Goal: Task Accomplishment & Management: Complete application form

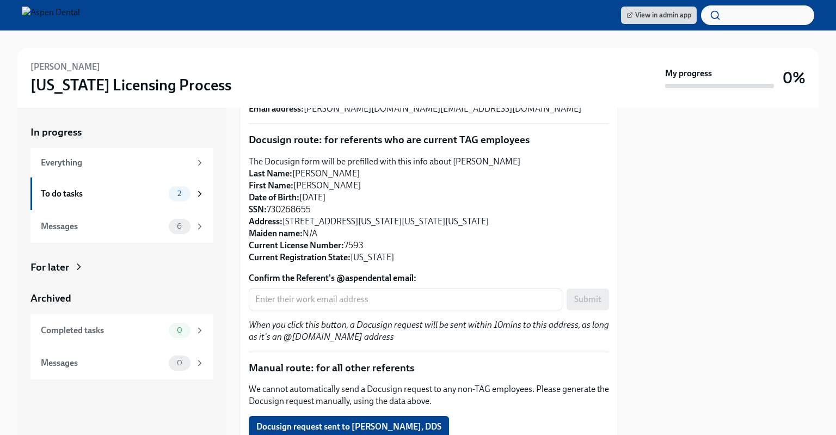
scroll to position [124, 0]
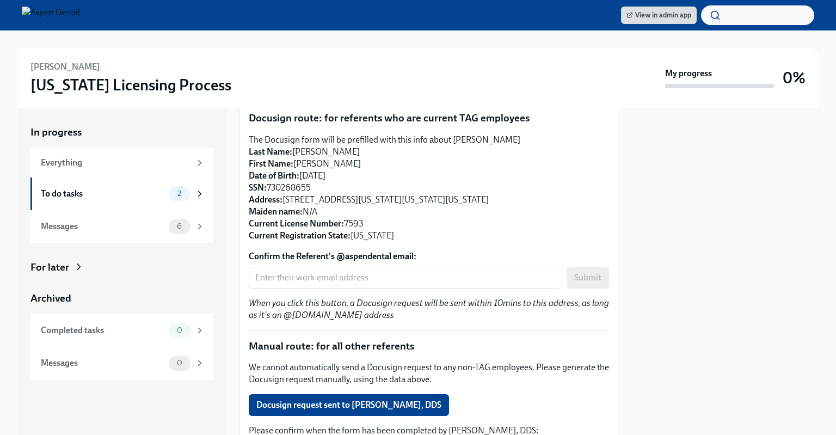
drag, startPoint x: 318, startPoint y: 191, endPoint x: 268, endPoint y: 189, distance: 49.6
click at [268, 189] on p "The Docusign form will be prefilled with this info about Dr Thanh Truong Last N…" at bounding box center [429, 188] width 360 height 108
copy p "730268655"
drag, startPoint x: 483, startPoint y: 199, endPoint x: 285, endPoint y: 200, distance: 198.6
click at [285, 200] on p "The Docusign form will be prefilled with this info about Dr Thanh Truong Last N…" at bounding box center [429, 188] width 360 height 108
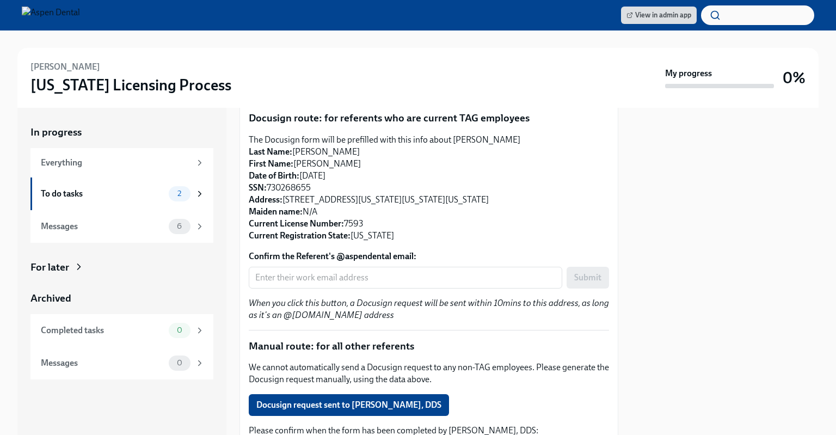
copy p "305 NW 5th St, #97, Oklahoma City, Oklahoma, 73102"
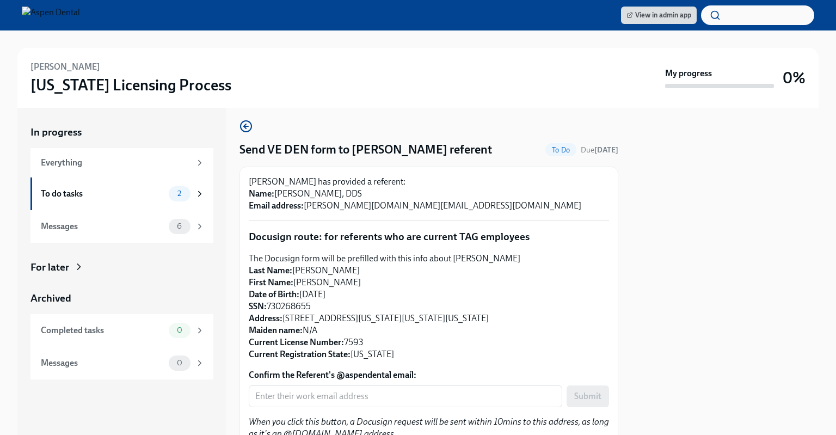
scroll to position [0, 0]
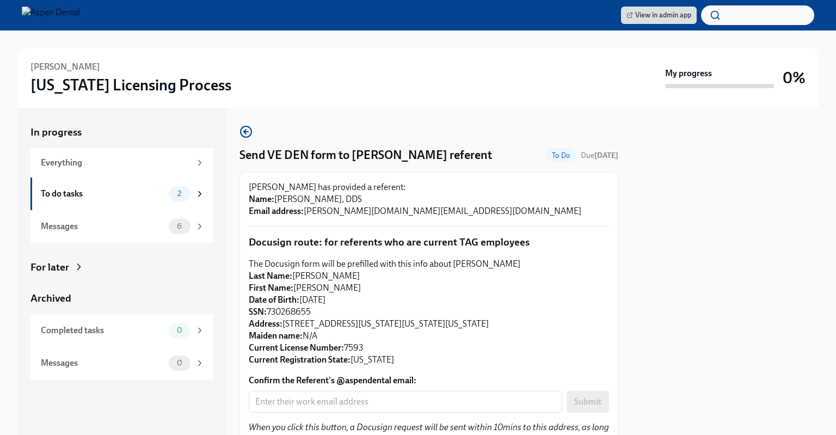
click at [326, 195] on p "Dr Thanh Truong has provided a referent: Name: Cheryl Church, DDS Email address…" at bounding box center [429, 199] width 360 height 36
drag, startPoint x: 326, startPoint y: 200, endPoint x: 277, endPoint y: 203, distance: 49.0
click at [277, 203] on p "Dr Thanh Truong has provided a referent: Name: Cheryl Church, DDS Email address…" at bounding box center [429, 199] width 360 height 36
copy p "Cheryl Church"
click at [383, 193] on p "Dr Thanh Truong has provided a referent: Name: Cheryl Church, DDS Email address…" at bounding box center [429, 199] width 360 height 36
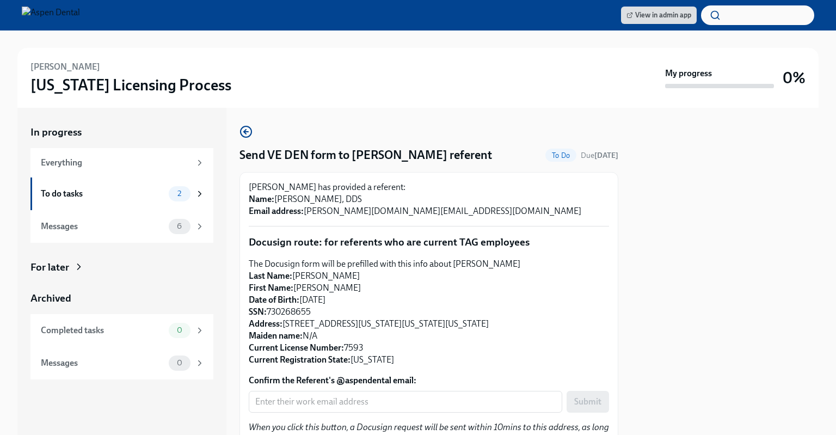
click at [383, 193] on p "Dr Thanh Truong has provided a referent: Name: Cheryl Church, DDS Email address…" at bounding box center [429, 199] width 360 height 36
click at [386, 211] on p "Dr Thanh Truong has provided a referent: Name: Cheryl Church, DDS Email address…" at bounding box center [429, 199] width 360 height 36
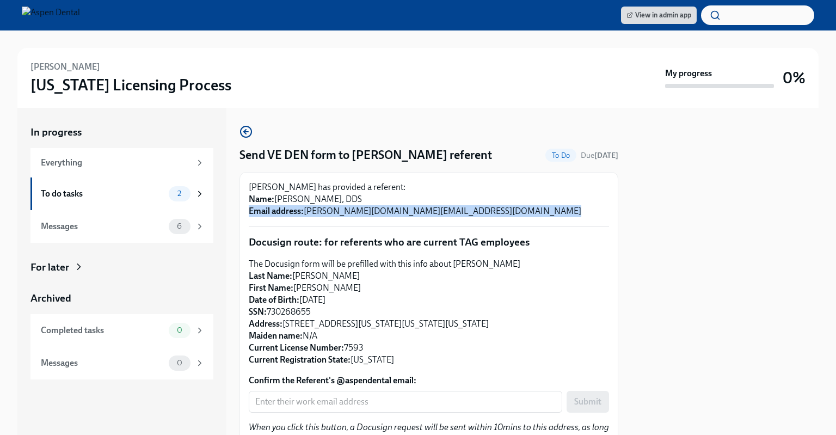
click at [386, 211] on p "Dr Thanh Truong has provided a referent: Name: Cheryl Church, DDS Email address…" at bounding box center [429, 199] width 360 height 36
click at [384, 209] on p "Dr Thanh Truong has provided a referent: Name: Cheryl Church, DDS Email address…" at bounding box center [429, 199] width 360 height 36
drag, startPoint x: 392, startPoint y: 213, endPoint x: 307, endPoint y: 213, distance: 85.4
click at [307, 213] on p "Dr Thanh Truong has provided a referent: Name: Cheryl Church, DDS Email address…" at bounding box center [429, 199] width 360 height 36
copy p "cherylL.church@va.gov"
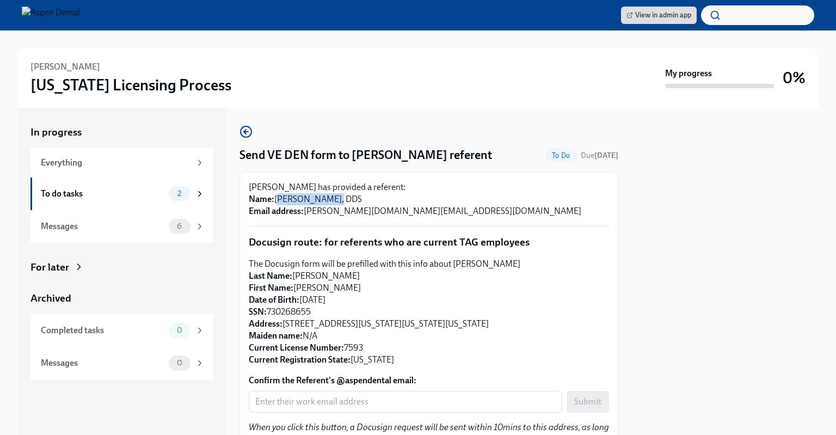
drag, startPoint x: 329, startPoint y: 199, endPoint x: 277, endPoint y: 200, distance: 51.1
click at [277, 200] on p "Dr Thanh Truong has provided a referent: Name: Cheryl Church, DDS Email address…" at bounding box center [429, 199] width 360 height 36
copy p "Cheryl Church"
drag, startPoint x: 368, startPoint y: 152, endPoint x: 437, endPoint y: 157, distance: 69.9
click at [437, 157] on h4 "Send VE DEN form to Dr Thanh Truong's referent" at bounding box center [365, 155] width 252 height 16
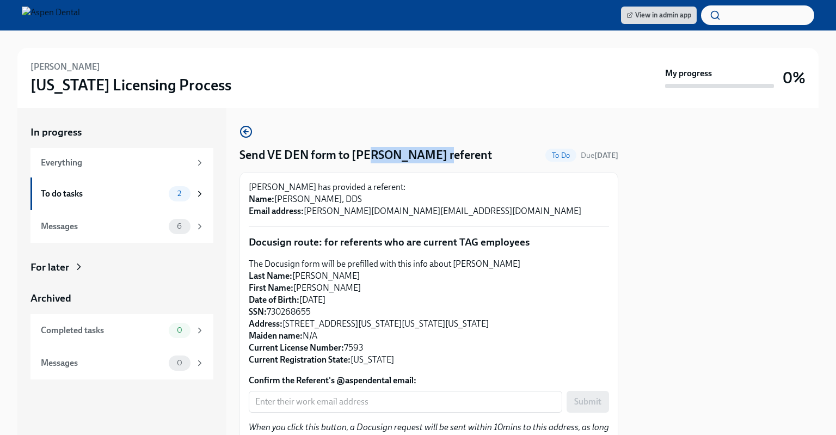
copy h4 "Thanh Truong"
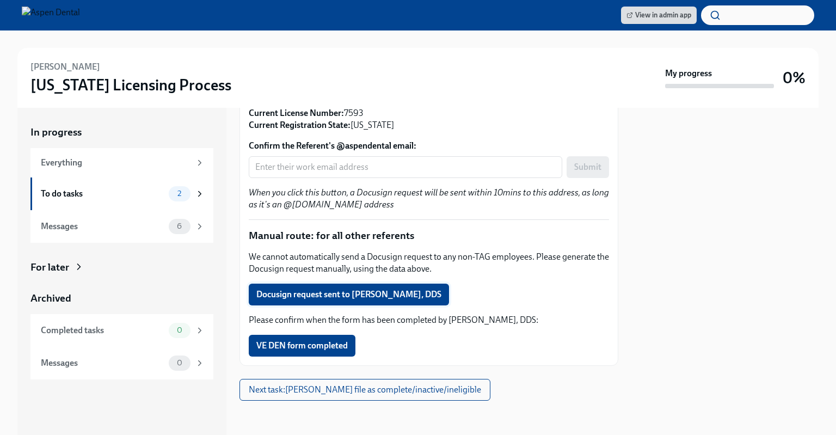
click at [405, 293] on span "Docusign request sent to Cheryl Church, DDS" at bounding box center [348, 294] width 185 height 11
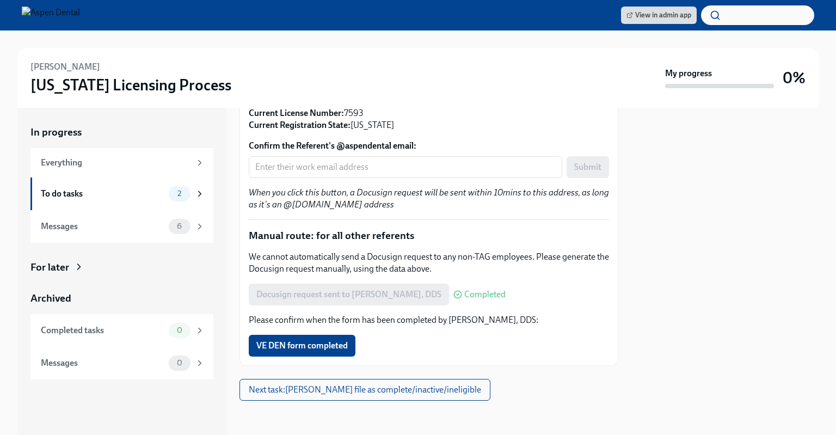
click at [80, 12] on img at bounding box center [51, 15] width 58 height 17
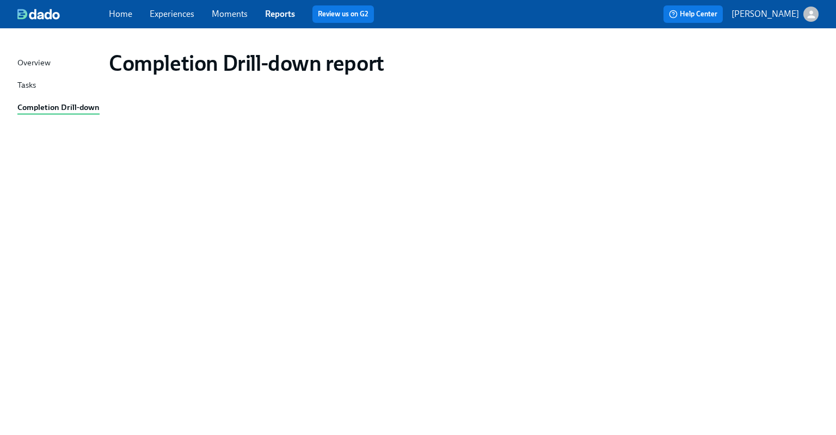
click at [720, 61] on div "Completion Drill-down report" at bounding box center [463, 63] width 709 height 26
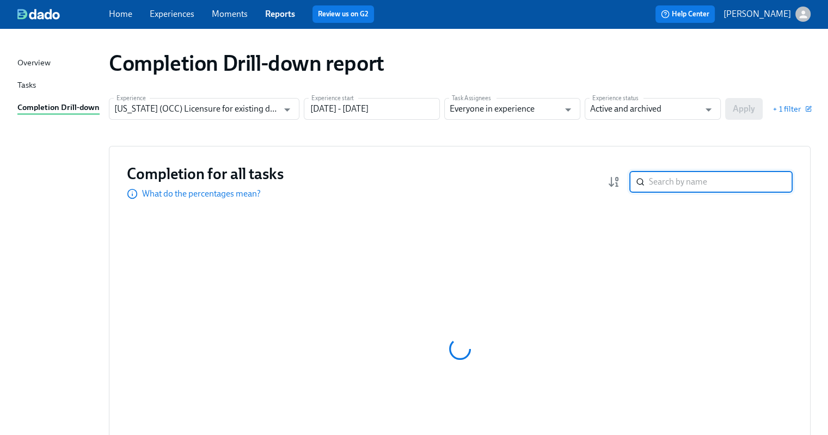
click at [691, 184] on input "search" at bounding box center [721, 182] width 144 height 22
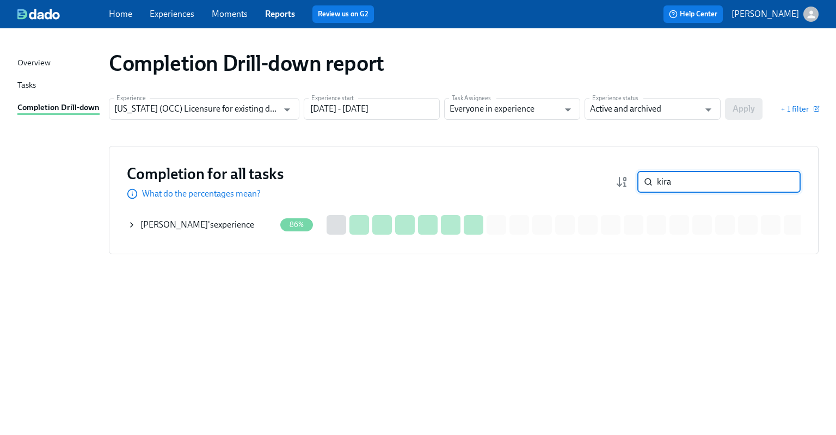
type input "kira"
click at [189, 230] on div "Kira Jennings 's experience" at bounding box center [197, 225] width 114 height 12
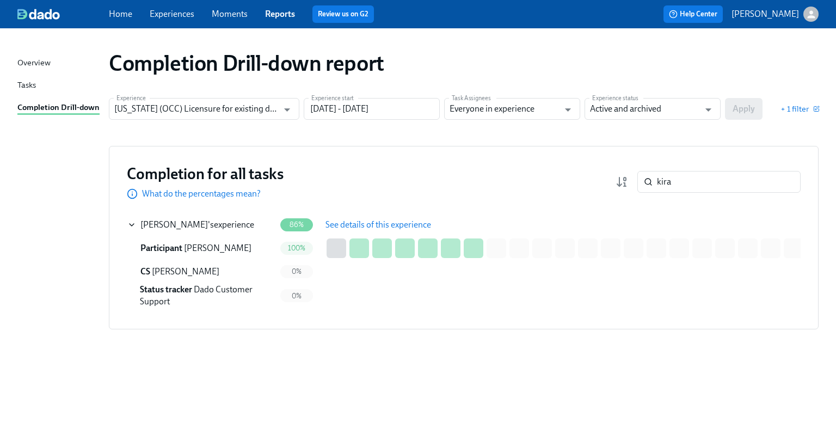
click at [361, 225] on span "See details of this experience" at bounding box center [378, 224] width 106 height 11
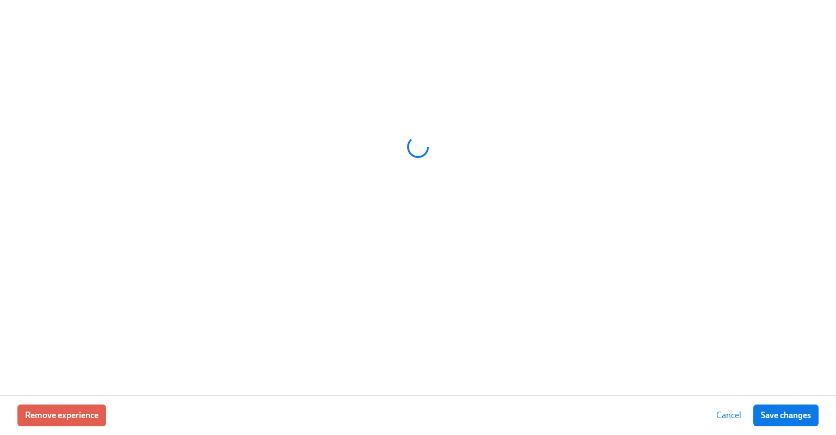
click at [361, 225] on div at bounding box center [417, 147] width 801 height 272
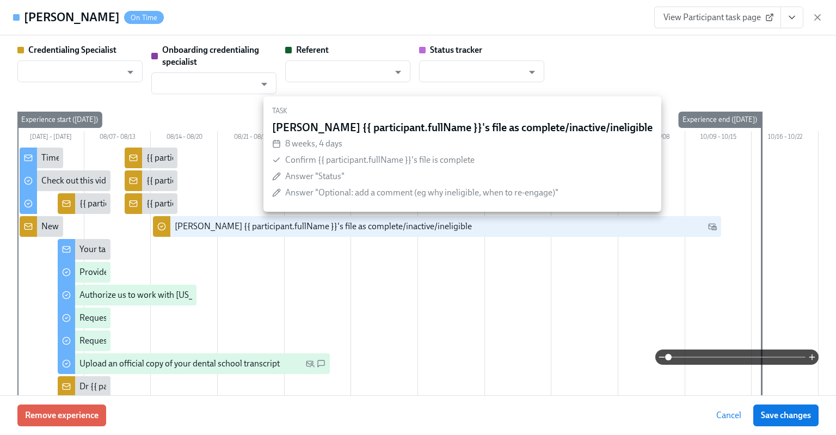
type input "[PERSON_NAME]"
type input "Linda Alferez-Guzman"
type input "Dado Customer Support"
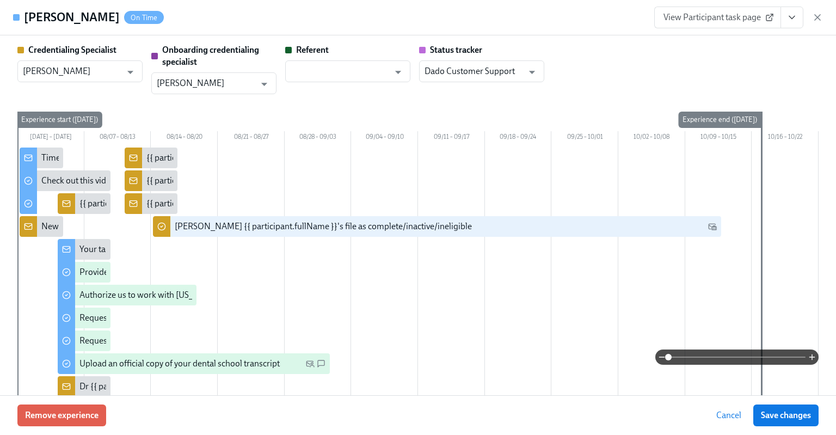
click at [698, 11] on link "View Participant task page" at bounding box center [717, 18] width 127 height 22
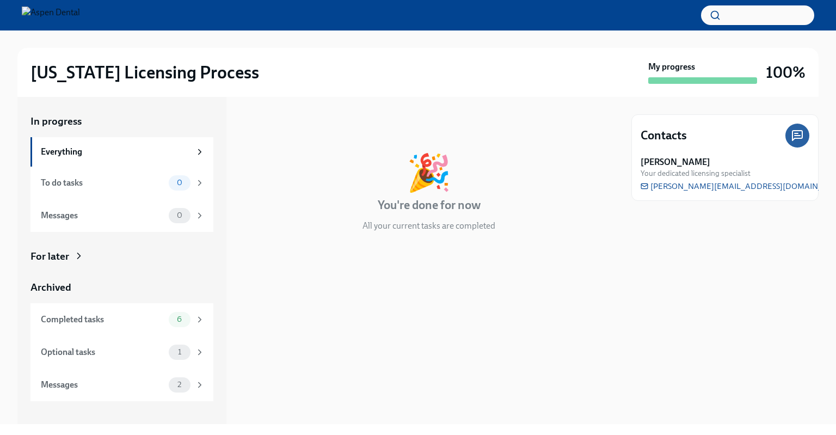
click at [768, 10] on button "button" at bounding box center [757, 15] width 113 height 20
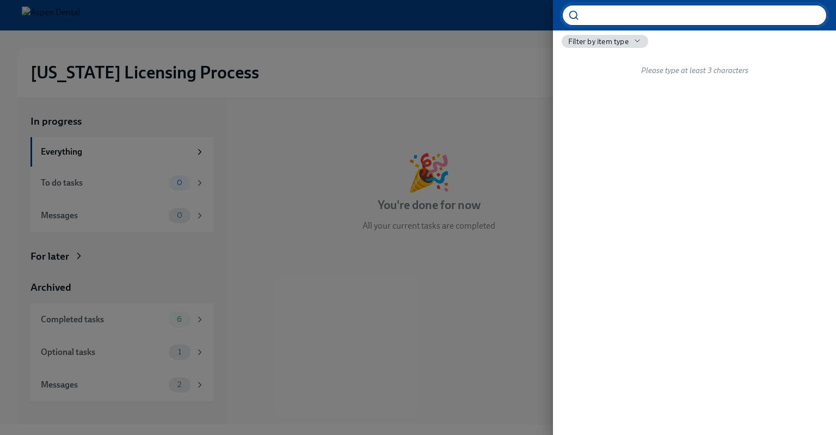
click at [478, 80] on div at bounding box center [418, 217] width 836 height 435
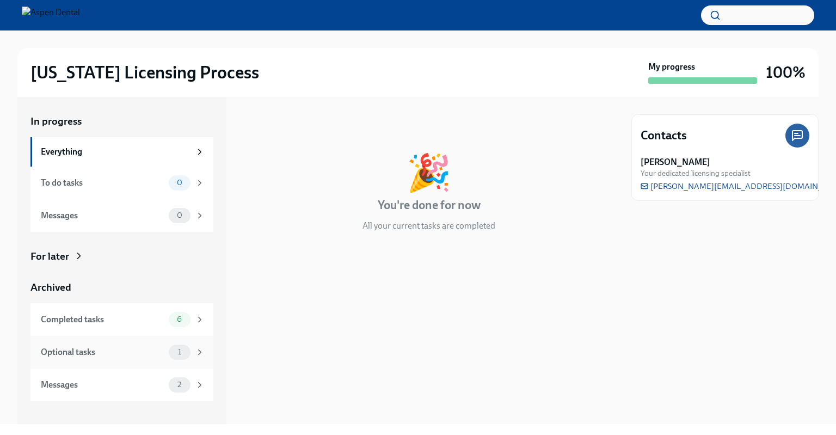
click at [112, 341] on div "Optional tasks 1" at bounding box center [121, 352] width 183 height 33
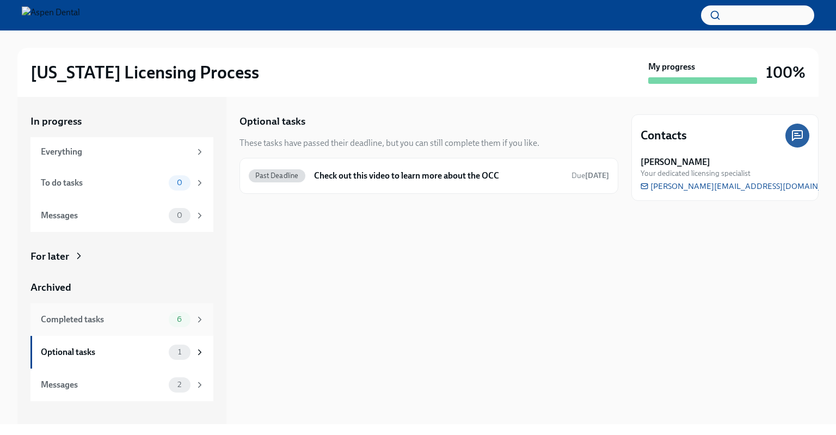
click at [120, 319] on div "Completed tasks" at bounding box center [103, 319] width 124 height 12
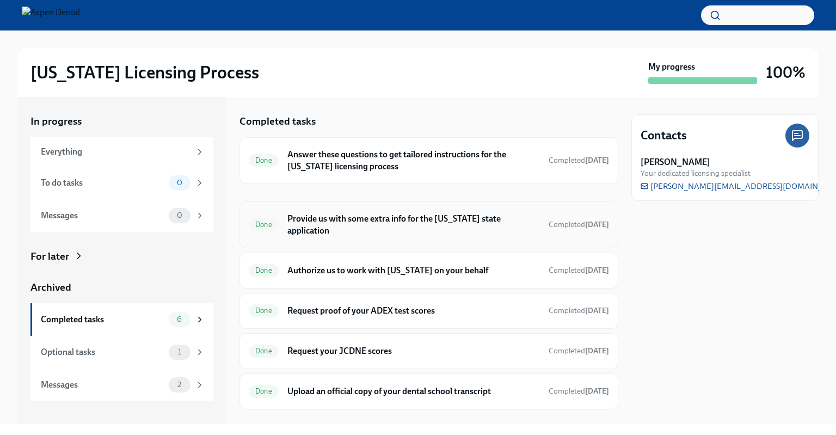
click at [431, 218] on h6 "Provide us with some extra info for the [US_STATE] state application" at bounding box center [413, 225] width 252 height 24
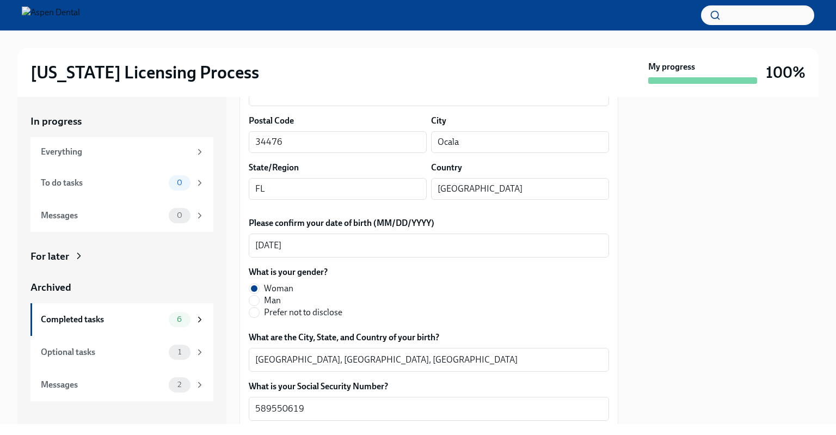
scroll to position [380, 0]
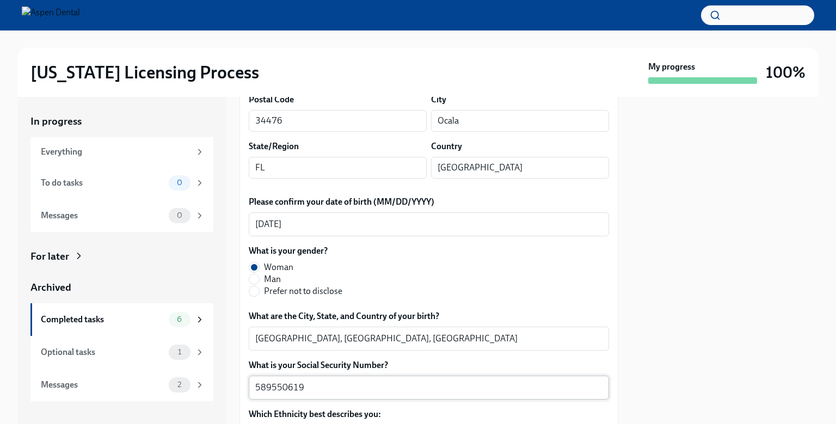
click at [292, 382] on textarea "589550619" at bounding box center [428, 387] width 347 height 13
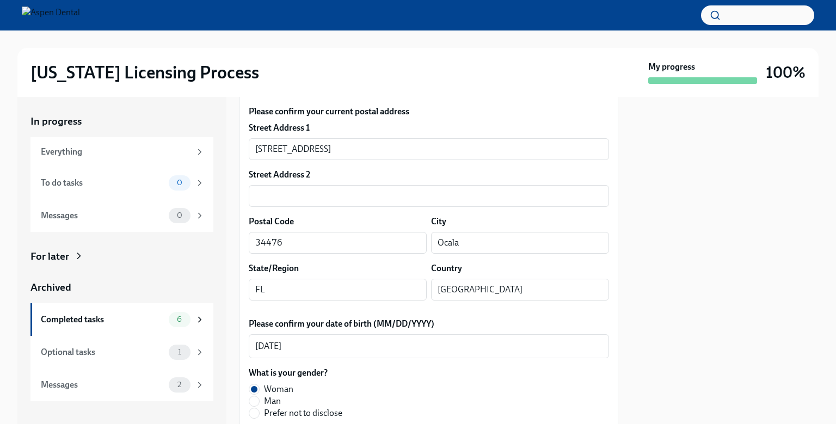
scroll to position [248, 0]
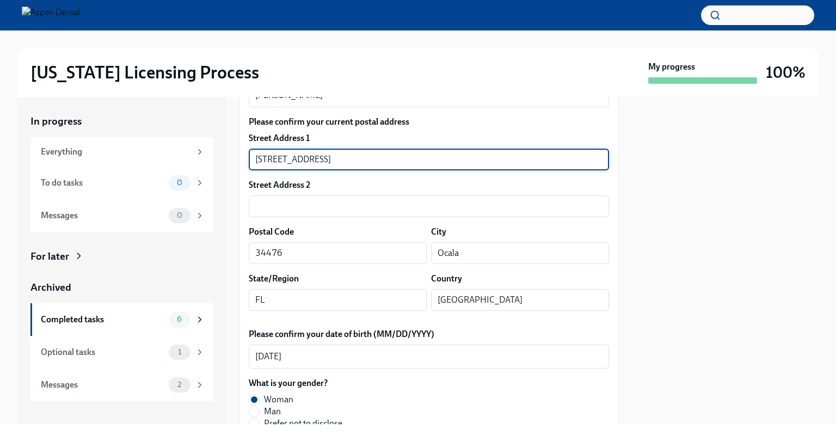
drag, startPoint x: 331, startPoint y: 158, endPoint x: 246, endPoint y: 147, distance: 85.6
click at [349, 157] on input "[STREET_ADDRESS]" at bounding box center [429, 160] width 360 height 22
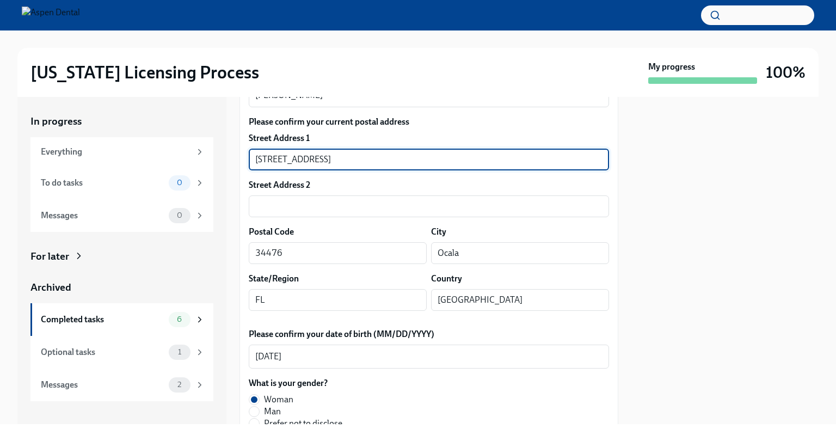
click at [349, 157] on input "[STREET_ADDRESS]" at bounding box center [429, 160] width 360 height 22
click at [361, 159] on input "[STREET_ADDRESS]" at bounding box center [429, 160] width 360 height 22
drag, startPoint x: 361, startPoint y: 159, endPoint x: 336, endPoint y: 161, distance: 25.6
click at [336, 161] on input "[STREET_ADDRESS]" at bounding box center [429, 160] width 360 height 22
click at [452, 251] on input "Ocala" at bounding box center [520, 253] width 178 height 22
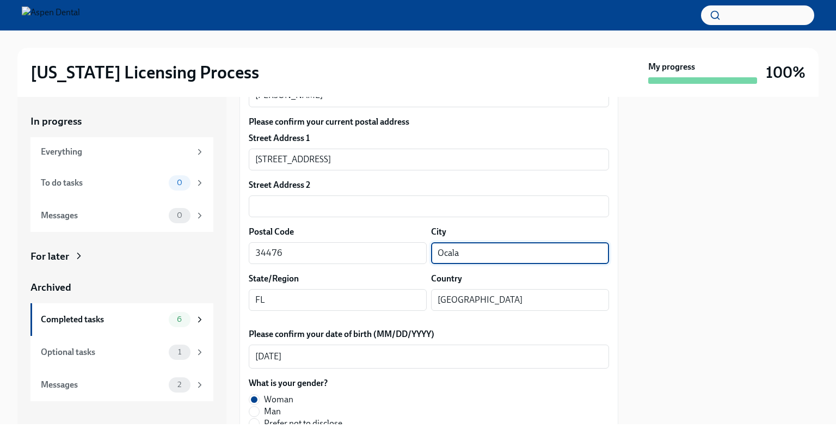
click at [452, 251] on input "Ocala" at bounding box center [520, 253] width 178 height 22
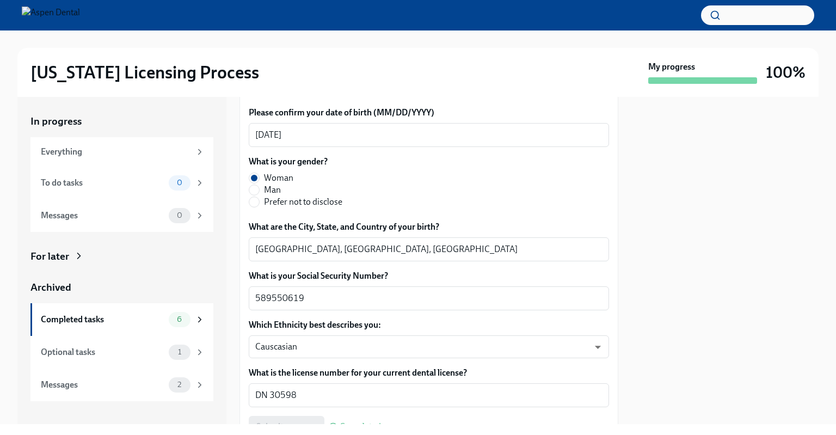
scroll to position [470, 0]
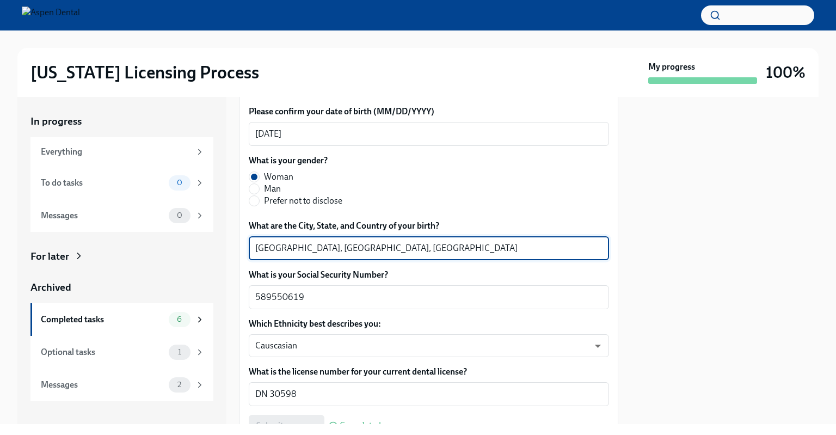
click at [263, 248] on textarea "[GEOGRAPHIC_DATA], [GEOGRAPHIC_DATA], [GEOGRAPHIC_DATA]" at bounding box center [428, 248] width 347 height 13
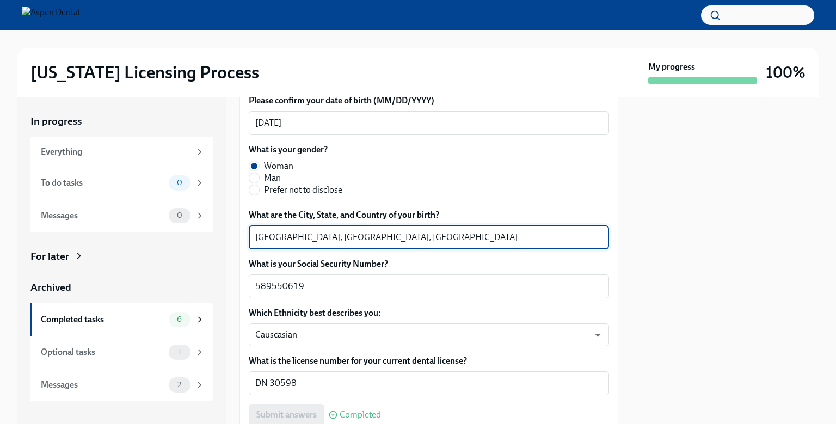
scroll to position [487, 0]
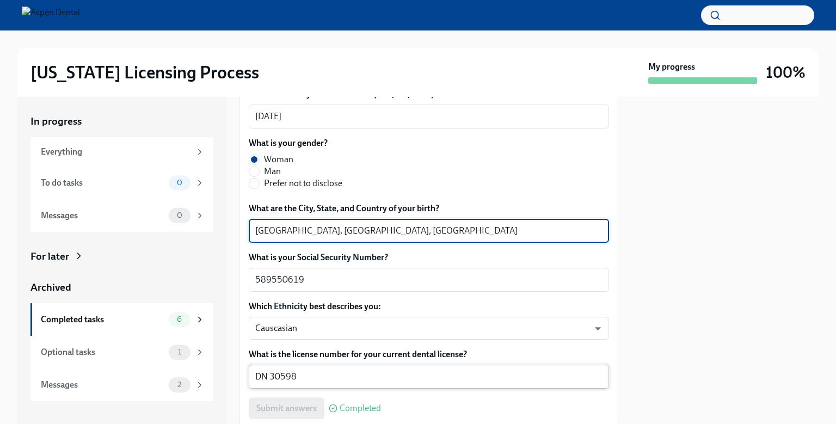
click at [285, 374] on textarea "DN 30598" at bounding box center [428, 376] width 347 height 13
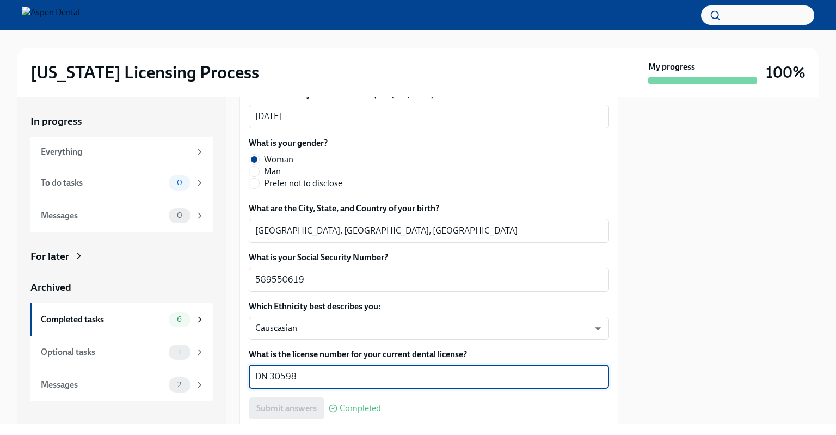
click at [285, 374] on textarea "DN 30598" at bounding box center [428, 376] width 347 height 13
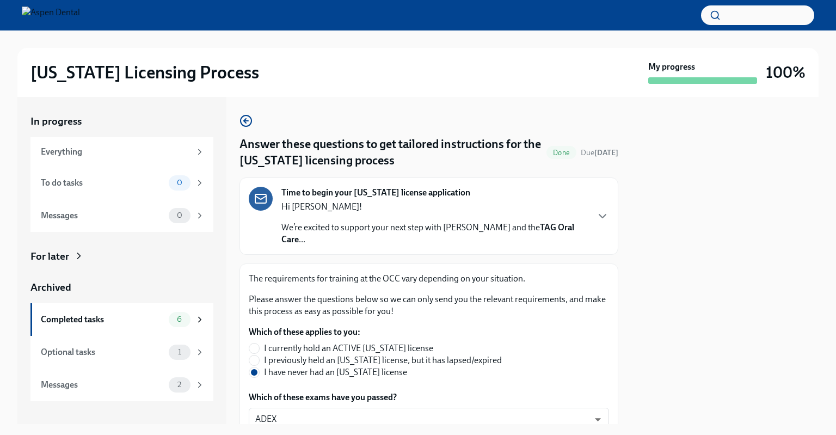
click at [318, 205] on p "Hi Dr. Jennings!" at bounding box center [434, 207] width 306 height 12
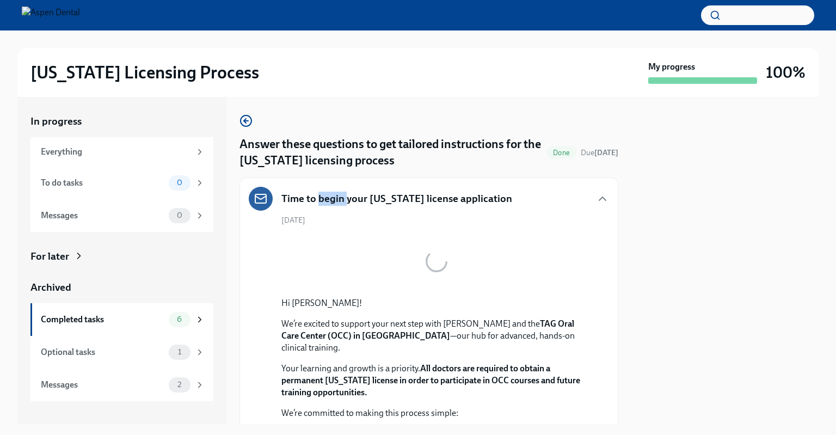
click at [318, 205] on h5 "Time to begin your Illinois license application" at bounding box center [396, 199] width 231 height 14
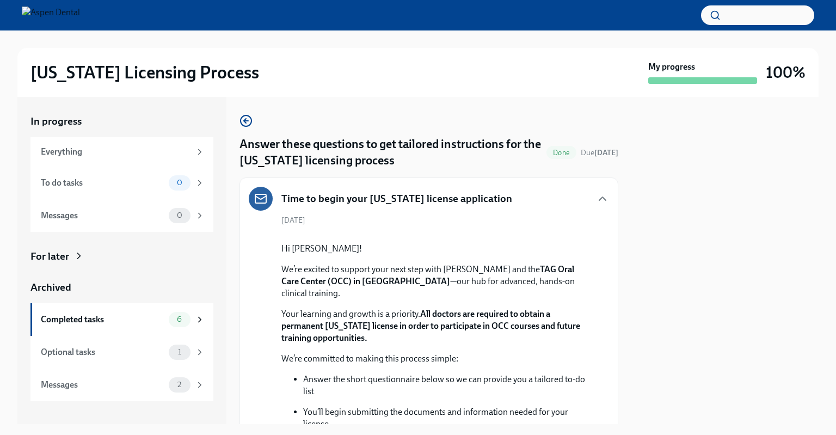
click at [329, 255] on p "Hi Dr. Jennings!" at bounding box center [436, 249] width 310 height 12
copy p "Jennings"
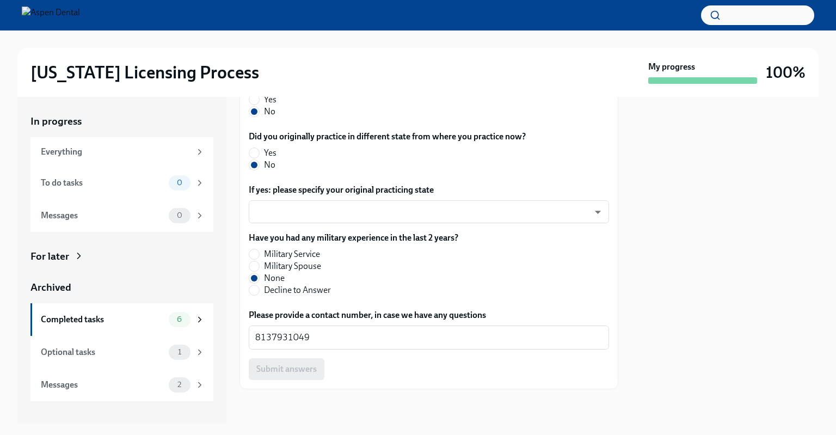
scroll to position [1028, 0]
click at [287, 343] on textarea "8137931049" at bounding box center [428, 337] width 347 height 13
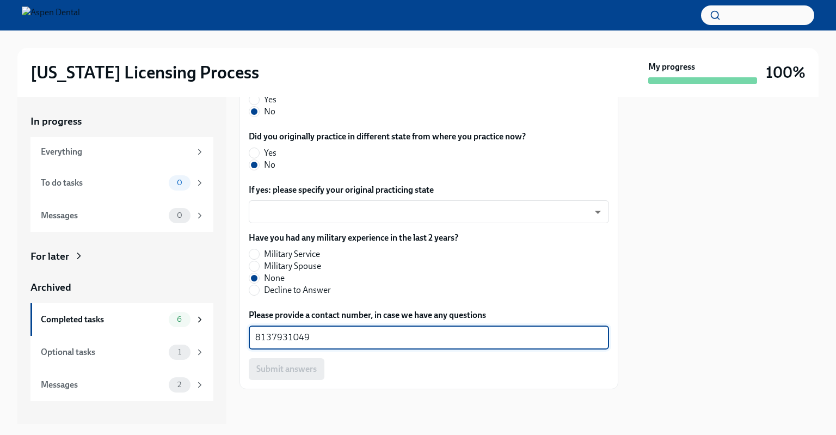
click at [287, 343] on textarea "8137931049" at bounding box center [428, 337] width 347 height 13
